Goal: Task Accomplishment & Management: Manage account settings

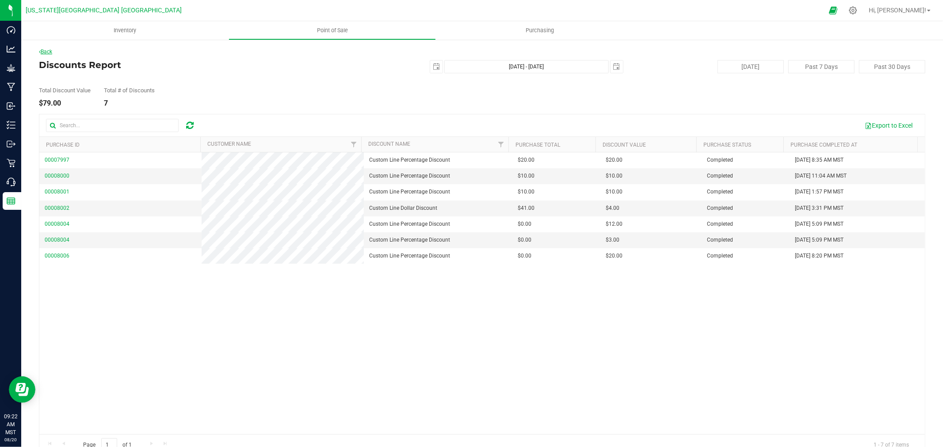
click at [52, 51] on link "Back" at bounding box center [45, 52] width 13 height 6
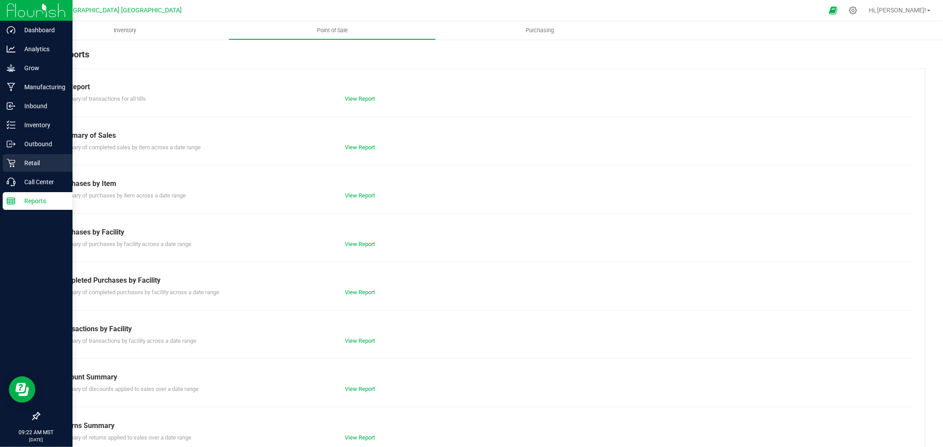
click at [31, 162] on p "Retail" at bounding box center [41, 163] width 53 height 11
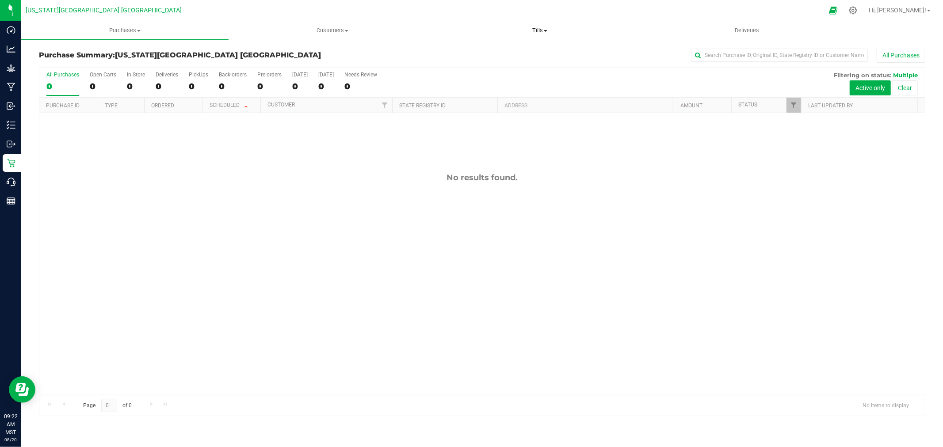
click at [542, 29] on span "Tills" at bounding box center [539, 31] width 206 height 8
click at [461, 51] on span "Manage tills" at bounding box center [466, 54] width 60 height 8
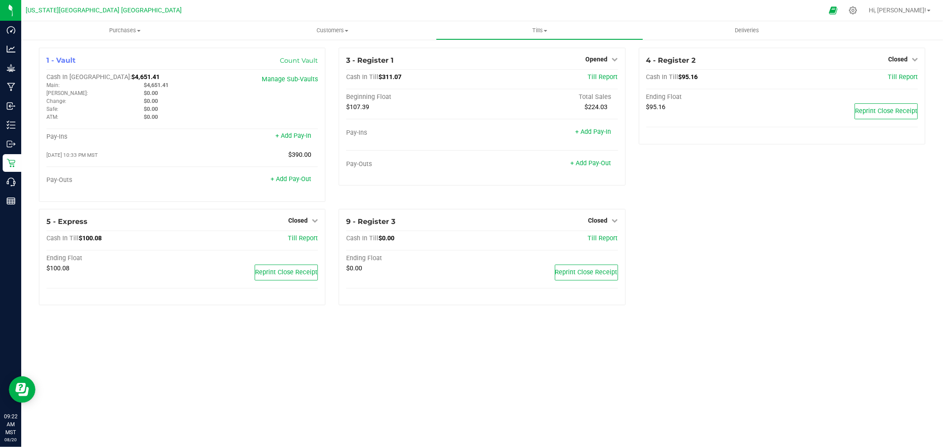
drag, startPoint x: 742, startPoint y: 219, endPoint x: 736, endPoint y: 211, distance: 9.8
click at [743, 219] on div "1 - Vault Count Vault Cash In Vault: $4,651.41 Main: $4,651.41 [PERSON_NAME]: $…" at bounding box center [482, 180] width 900 height 265
